Goal: Information Seeking & Learning: Learn about a topic

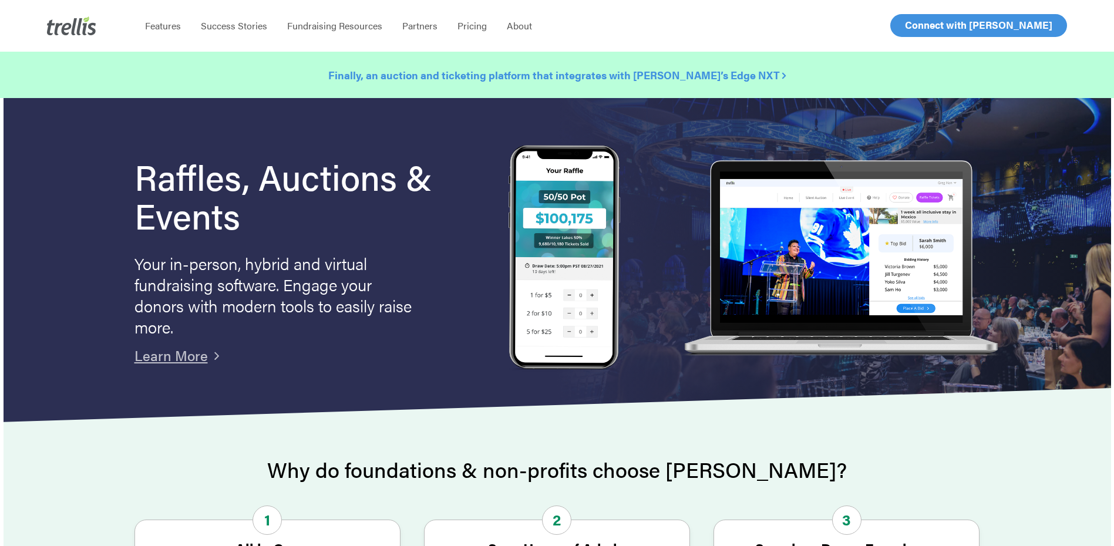
click at [676, 74] on strong "Finally, an auction and ticketing platform that integrates with [PERSON_NAME]’s…" at bounding box center [557, 75] width 458 height 15
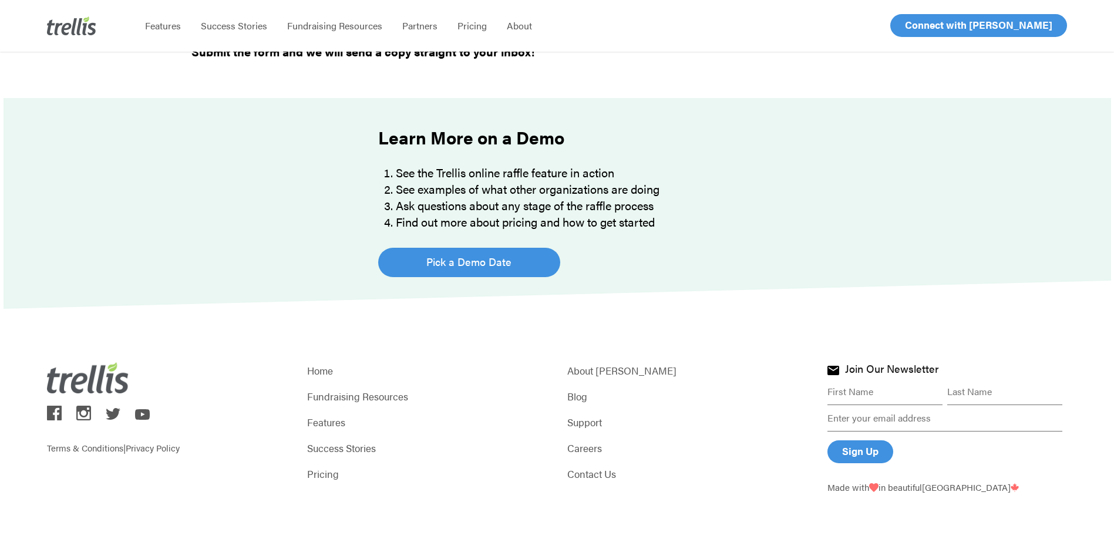
scroll to position [773, 0]
click at [315, 476] on link "Pricing" at bounding box center [427, 473] width 240 height 16
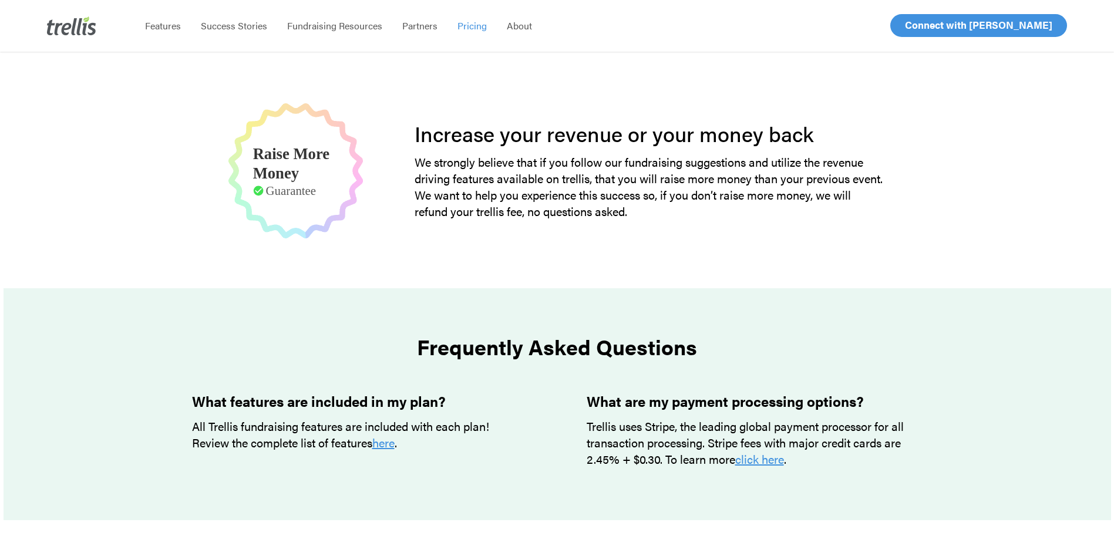
scroll to position [940, 0]
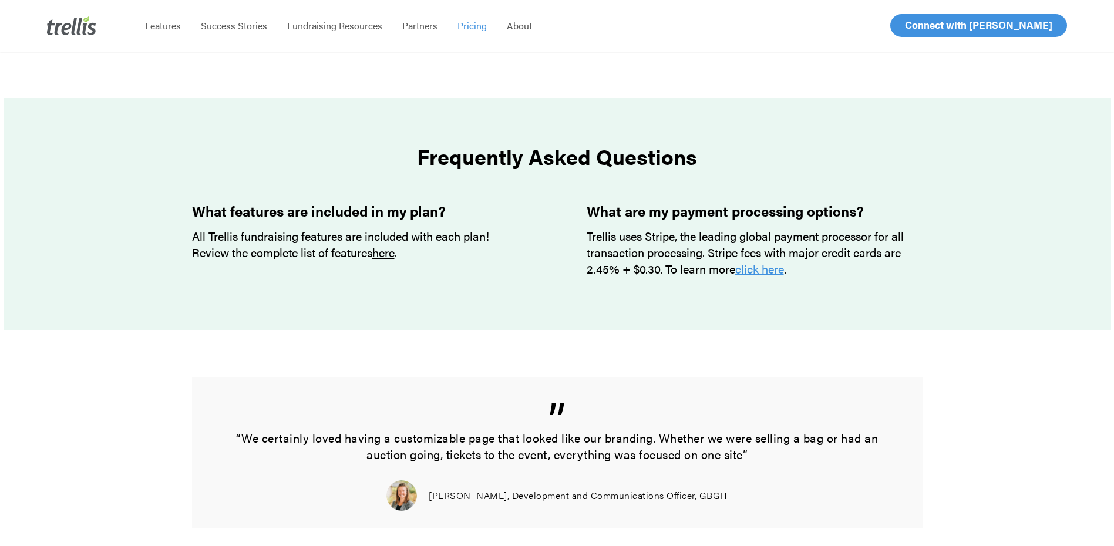
click at [388, 252] on link "here" at bounding box center [383, 252] width 22 height 17
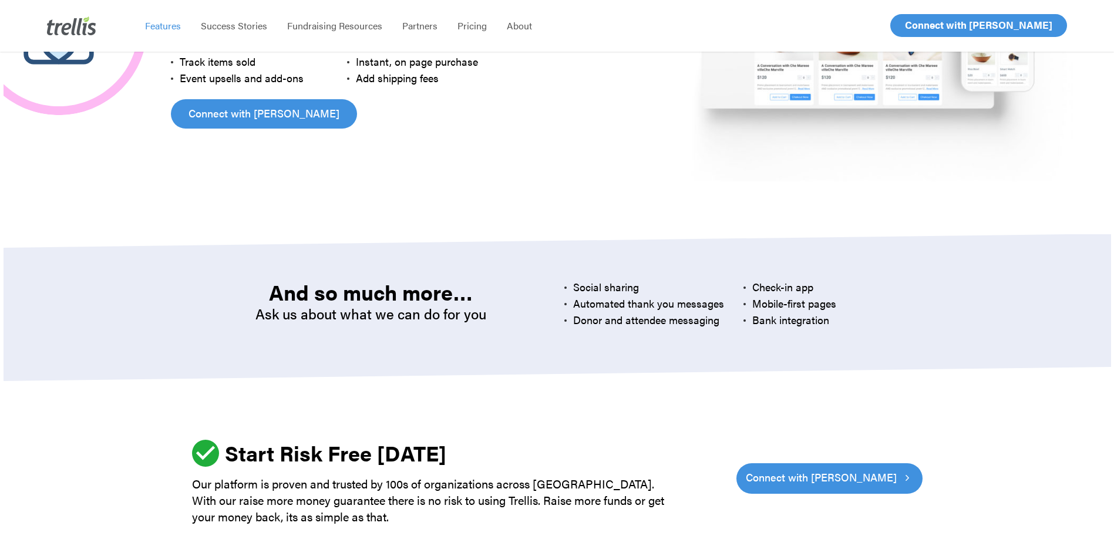
scroll to position [3466, 0]
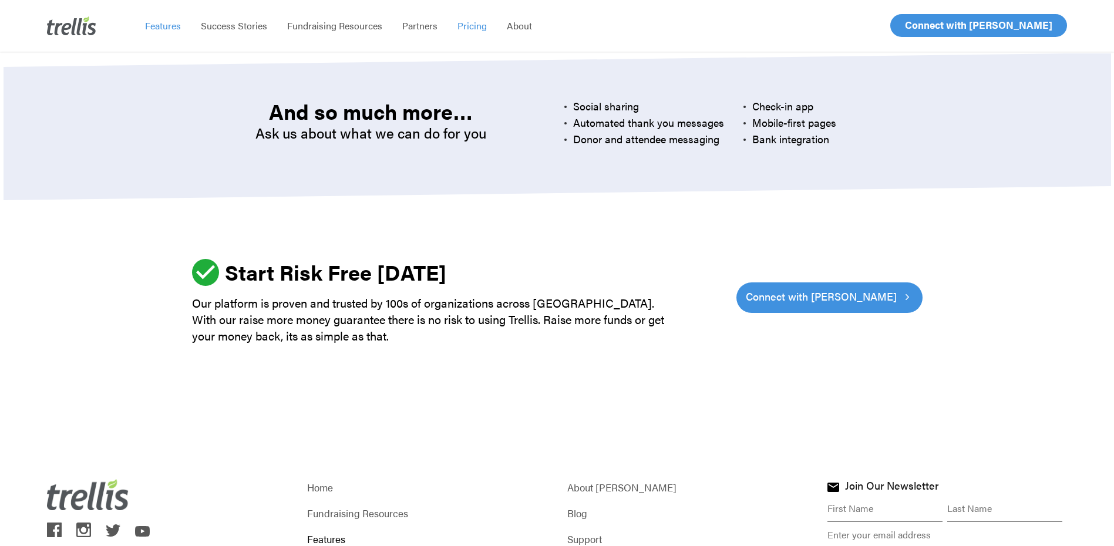
click at [471, 26] on span "Pricing" at bounding box center [472, 26] width 29 height 14
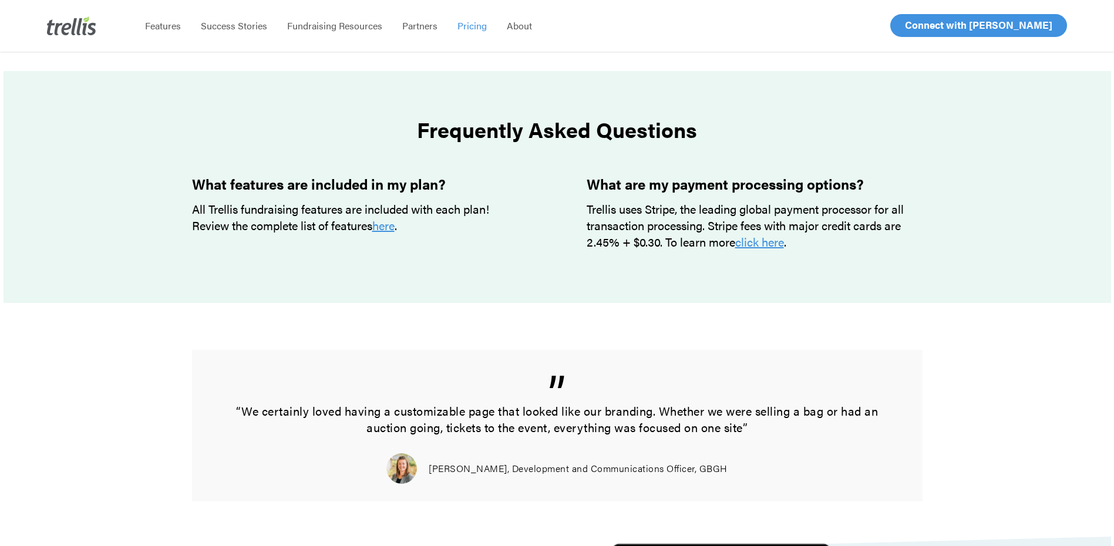
scroll to position [999, 0]
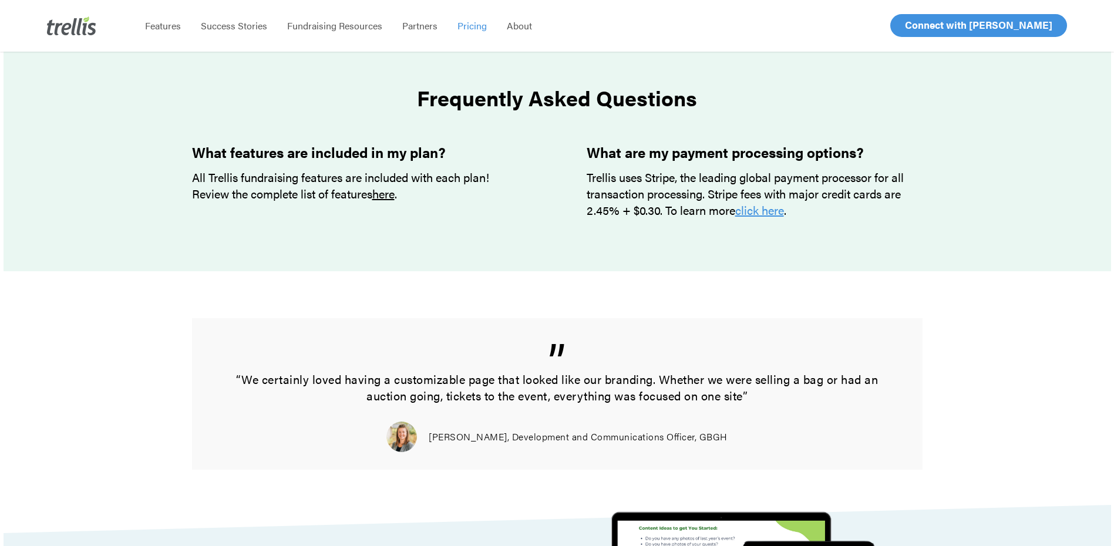
click at [394, 198] on link "here" at bounding box center [383, 193] width 22 height 17
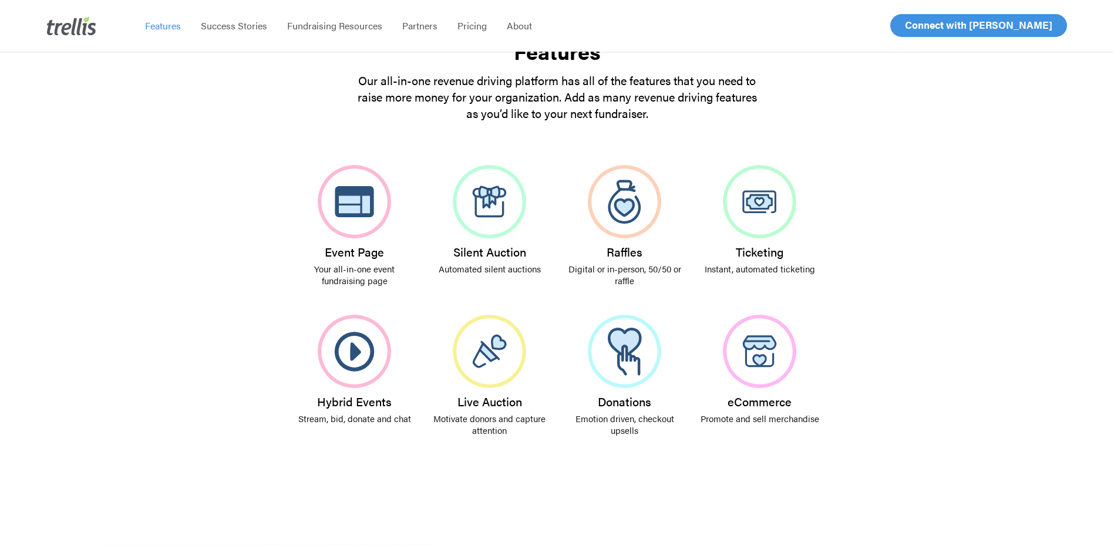
scroll to position [176, 0]
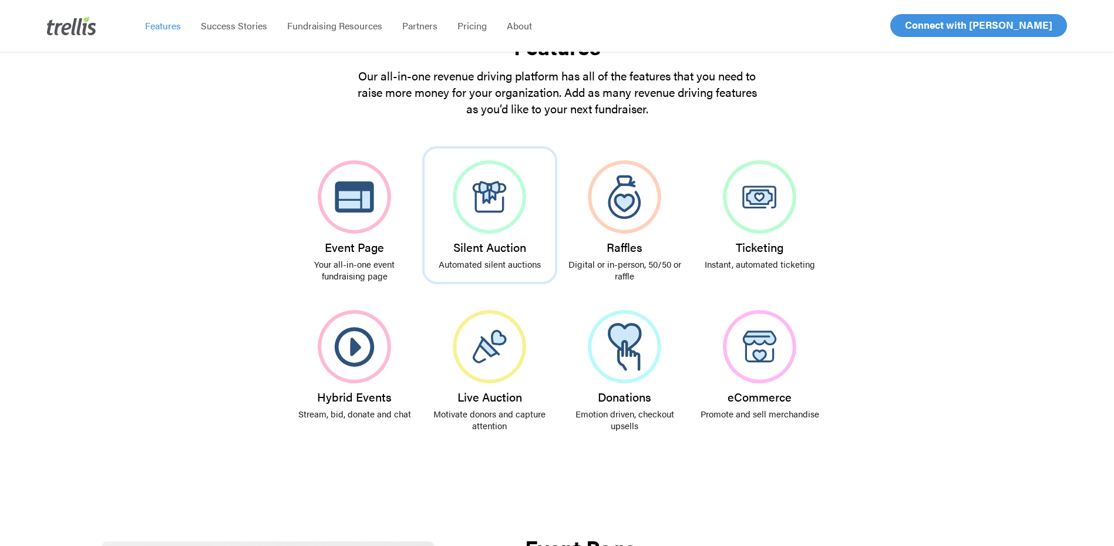
click at [485, 210] on img at bounding box center [489, 196] width 73 height 73
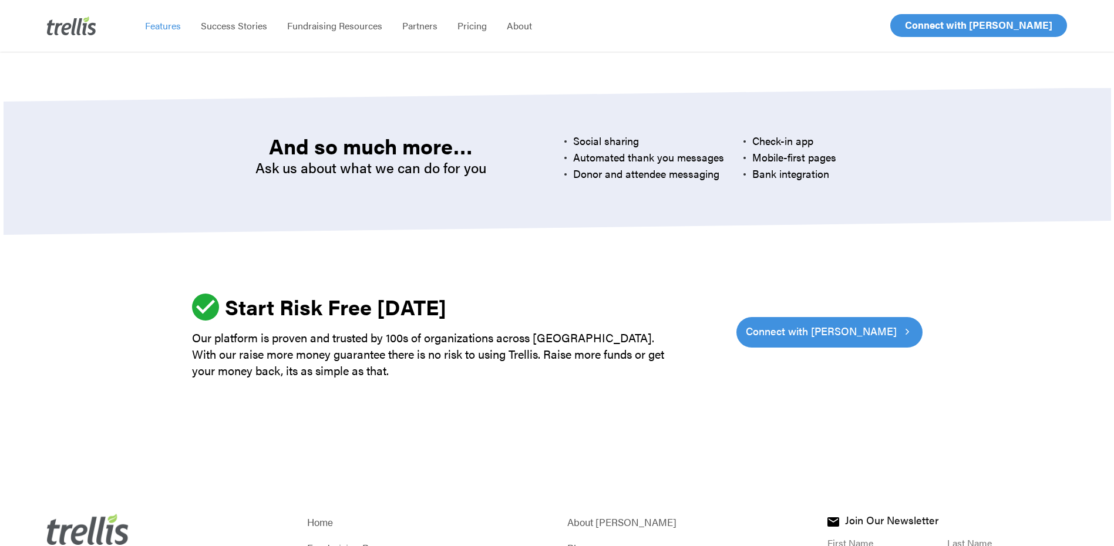
scroll to position [3570, 0]
